Goal: Information Seeking & Learning: Compare options

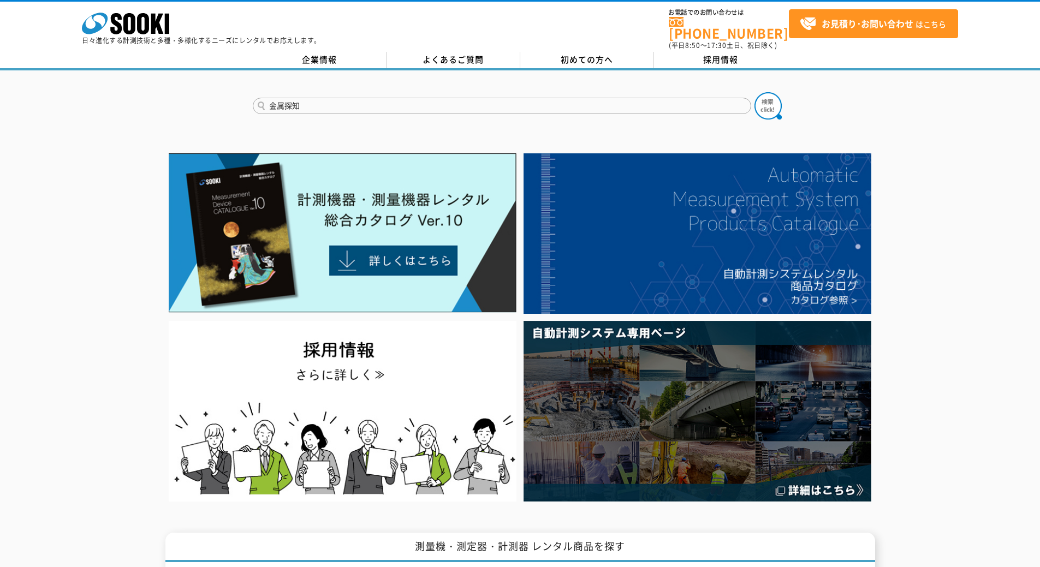
type input "金属探知"
click at [755, 92] on button at bounding box center [768, 105] width 27 height 27
click at [140, 70] on div "金属探知" at bounding box center [520, 96] width 1040 height 52
drag, startPoint x: 301, startPoint y: 94, endPoint x: 244, endPoint y: 97, distance: 57.4
click at [246, 97] on div "金属探知" at bounding box center [520, 96] width 1040 height 52
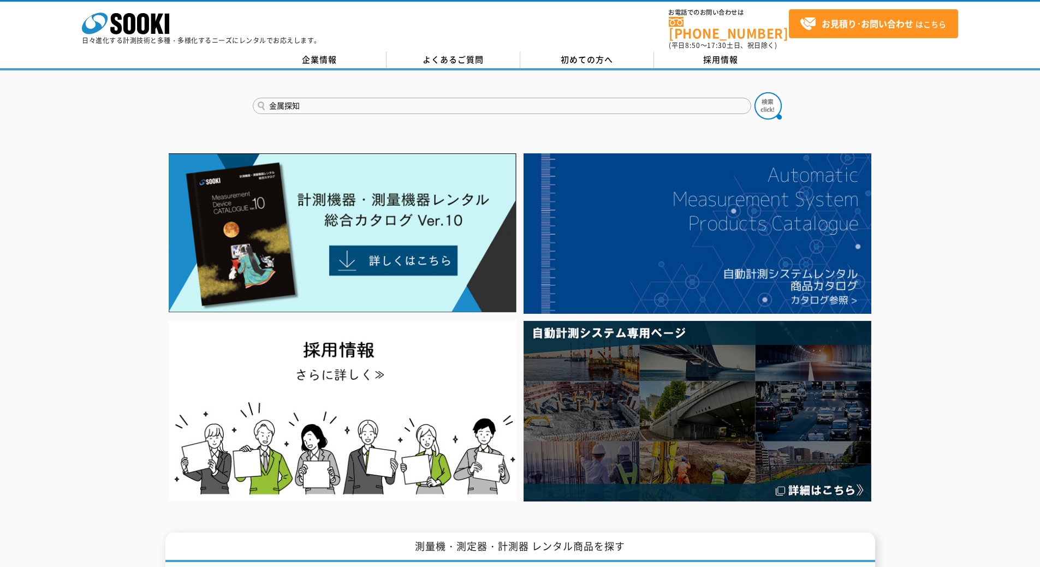
click at [323, 98] on input "金属探知" at bounding box center [502, 106] width 499 height 16
drag, startPoint x: 323, startPoint y: 94, endPoint x: 223, endPoint y: 102, distance: 100.2
click at [229, 102] on div "金属探知" at bounding box center [520, 96] width 1040 height 52
type input "金属探知"
click at [768, 98] on img at bounding box center [768, 105] width 27 height 27
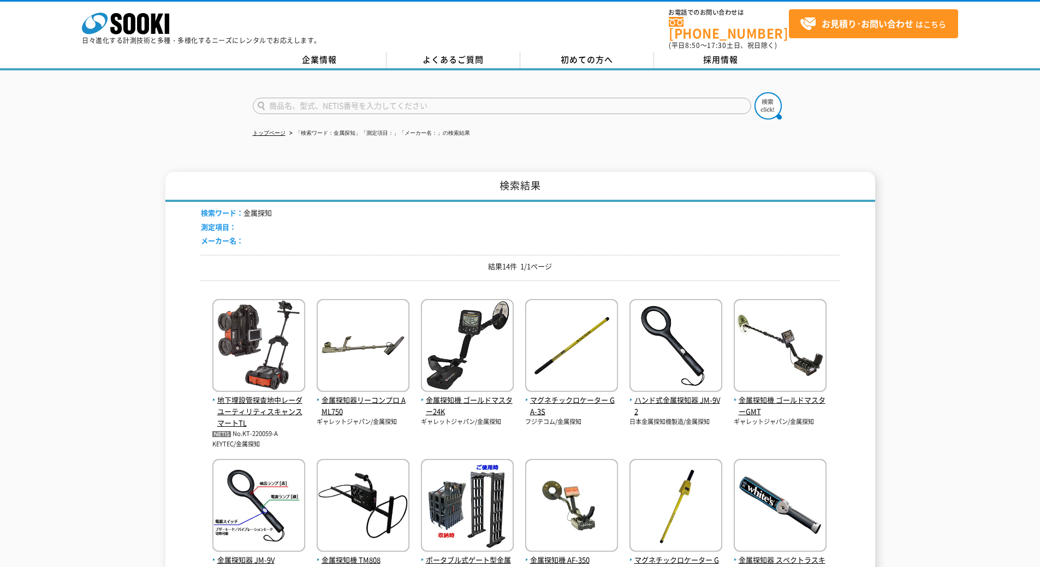
click at [310, 98] on input "text" at bounding box center [502, 106] width 499 height 16
type input "金属探知"
click at [755, 92] on button at bounding box center [768, 105] width 27 height 27
click at [310, 98] on input "text" at bounding box center [502, 106] width 499 height 16
type input "金属探知機"
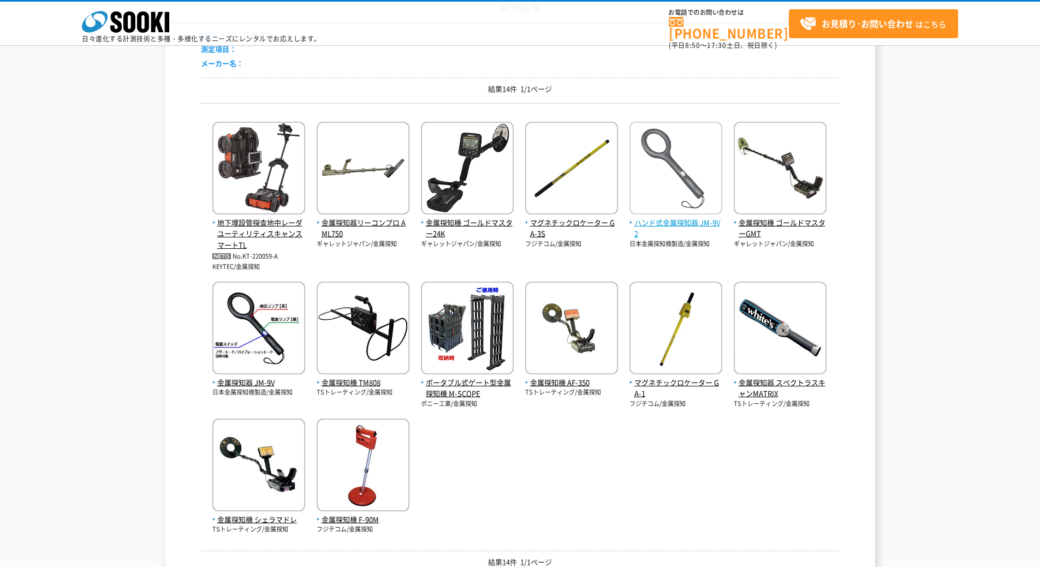
scroll to position [164, 0]
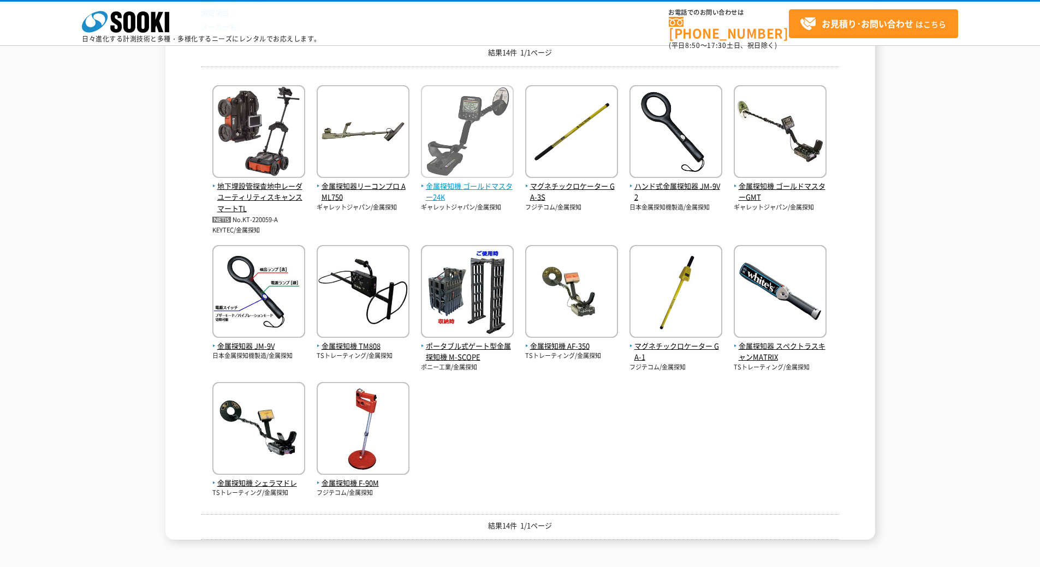
click at [494, 155] on img at bounding box center [467, 133] width 93 height 96
click at [437, 134] on img at bounding box center [467, 133] width 93 height 96
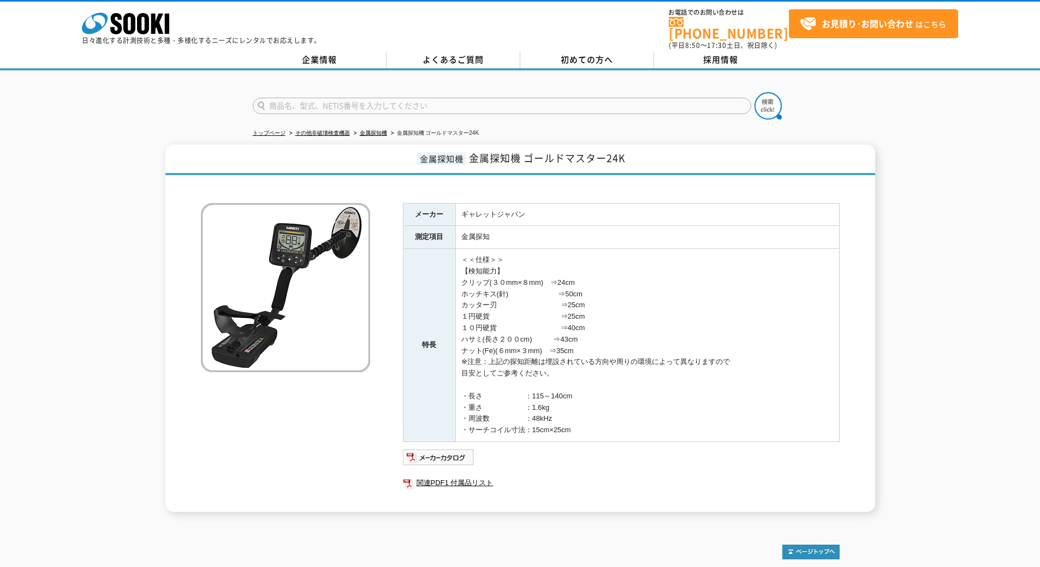
click at [977, 304] on div "金属探知機 金属探知機 ゴールドマスター24K メーカー ギャレットジャパン 測定項目 金属探知 特長 ＜＜仕様＞＞ 【検知能力】 クリップ(３０mm×８mm…" at bounding box center [520, 328] width 1040 height 367
click at [991, 345] on div "金属探知機 金属探知機 ゴールドマスター24K メーカー ギャレットジャパン 測定項目 金属探知 特長 ＜＜仕様＞＞ 【検知能力】 クリップ(３０mm×８mm…" at bounding box center [520, 328] width 1040 height 367
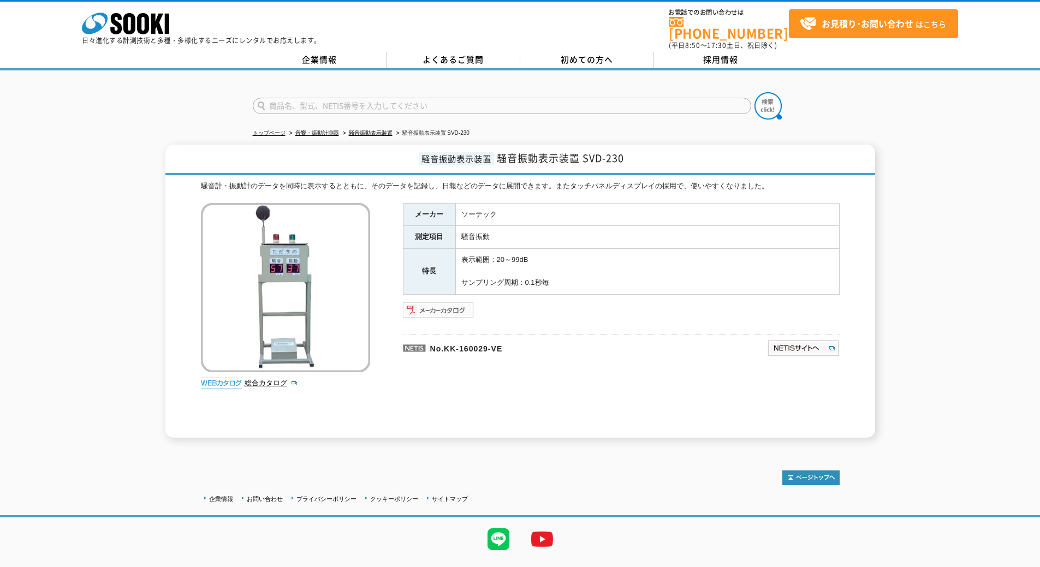
click at [429, 301] on img at bounding box center [439, 309] width 72 height 17
click at [288, 98] on input "text" at bounding box center [502, 106] width 499 height 16
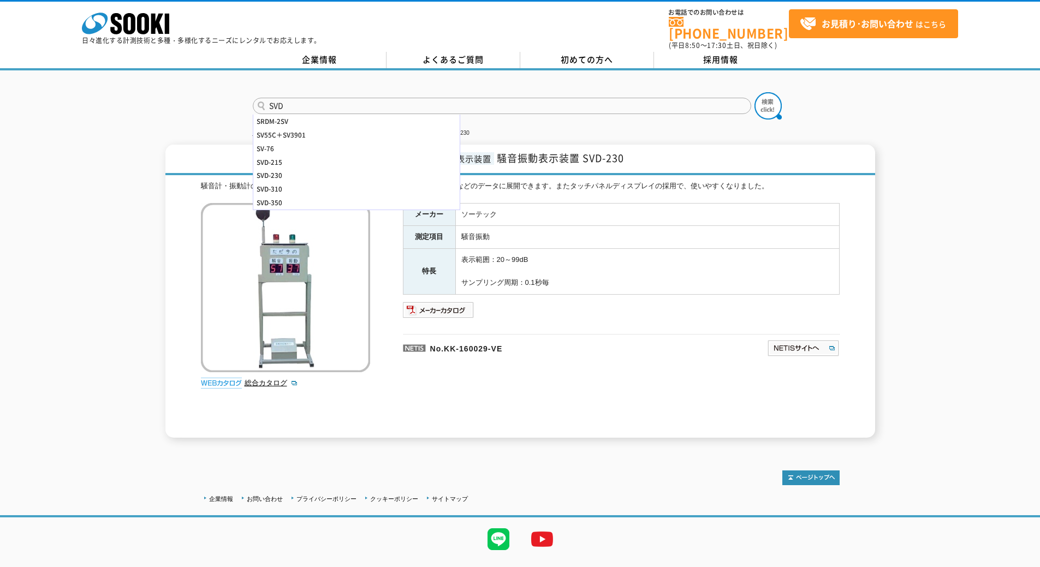
type input "SVD"
click at [755, 92] on button at bounding box center [768, 105] width 27 height 27
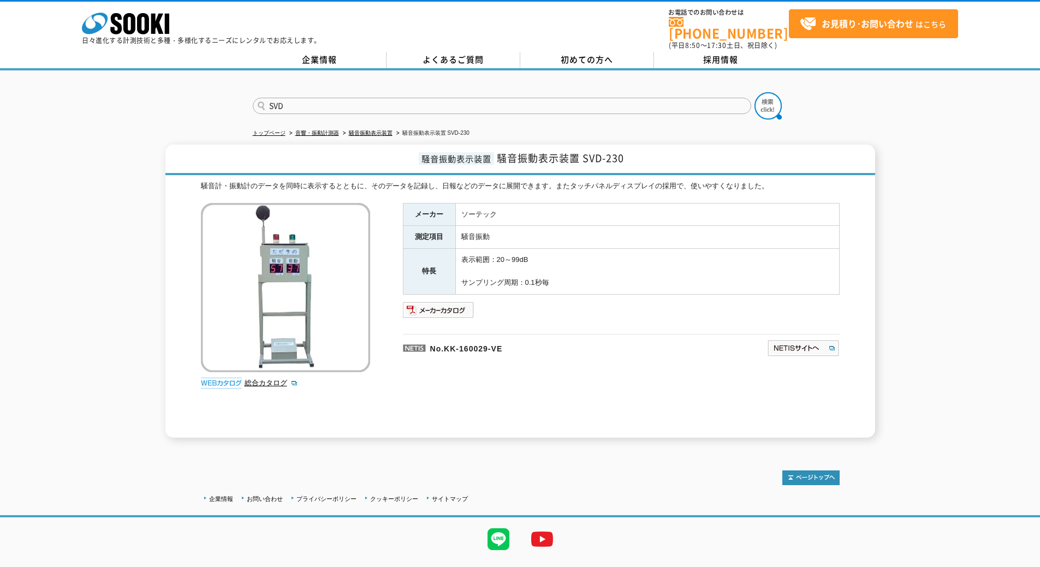
click at [755, 92] on button at bounding box center [768, 105] width 27 height 27
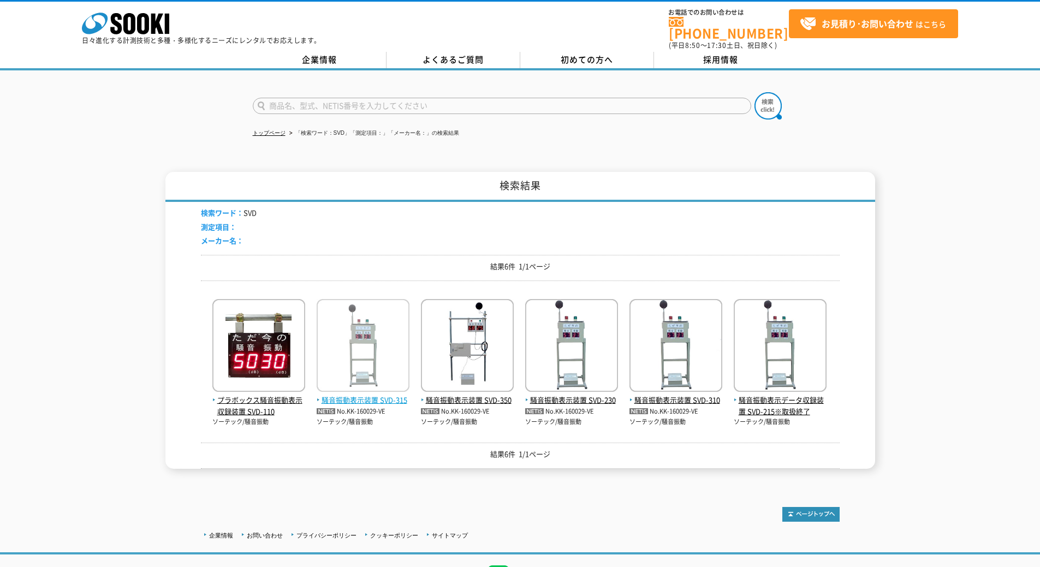
click at [399, 351] on img at bounding box center [363, 347] width 93 height 96
click at [384, 351] on img at bounding box center [363, 347] width 93 height 96
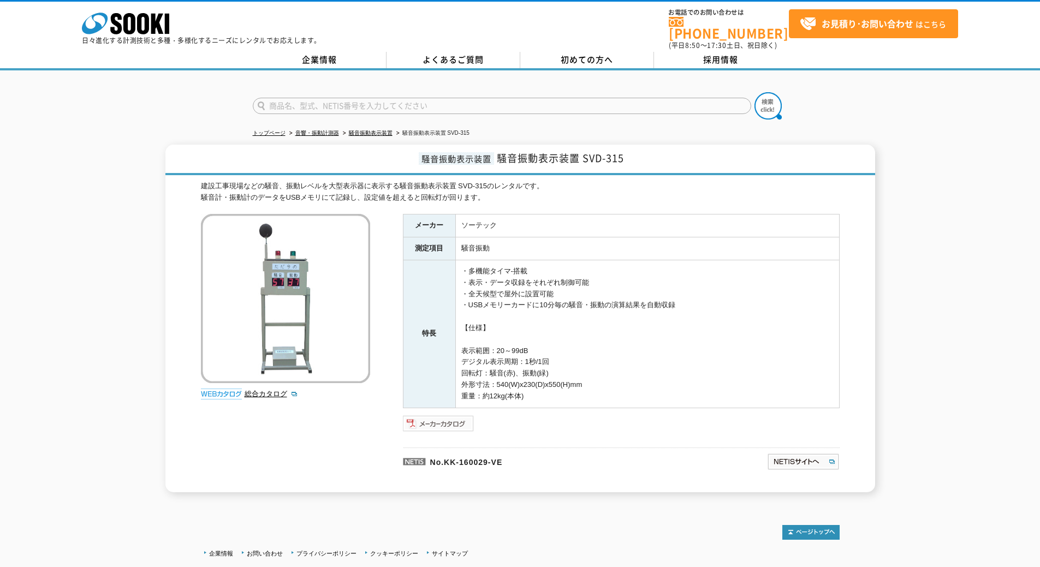
click at [444, 415] on img at bounding box center [439, 423] width 72 height 17
